Goal: Navigation & Orientation: Find specific page/section

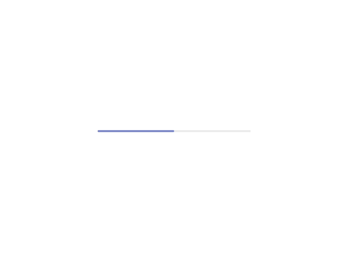
click at [68, 76] on div at bounding box center [174, 131] width 348 height 262
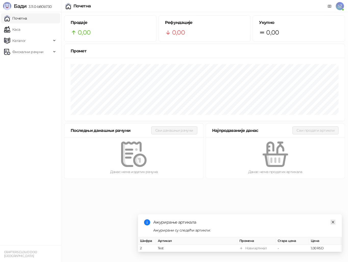
click at [334, 221] on link "Close" at bounding box center [333, 223] width 6 height 6
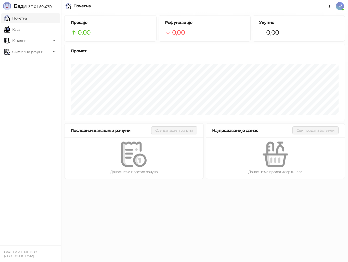
click at [26, 127] on ul "Почетна [PERSON_NAME] Фискални рачуни" at bounding box center [30, 129] width 61 height 234
click at [28, 94] on ul "Почетна [PERSON_NAME] Фискални рачуни" at bounding box center [30, 129] width 61 height 234
click at [24, 100] on ul "Почетна [PERSON_NAME] Фискални рачуни" at bounding box center [30, 129] width 61 height 234
